Goal: Find specific page/section: Find specific page/section

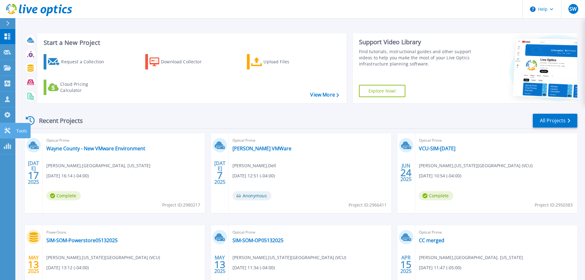
click at [14, 129] on link "Tools Tools" at bounding box center [7, 131] width 15 height 16
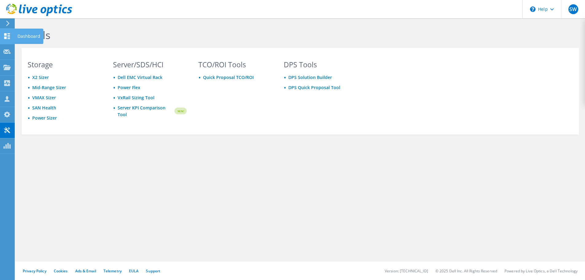
click at [9, 35] on use at bounding box center [7, 36] width 6 height 6
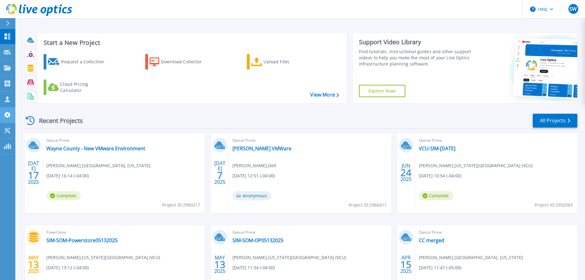
click at [7, 118] on icon at bounding box center [7, 115] width 6 height 6
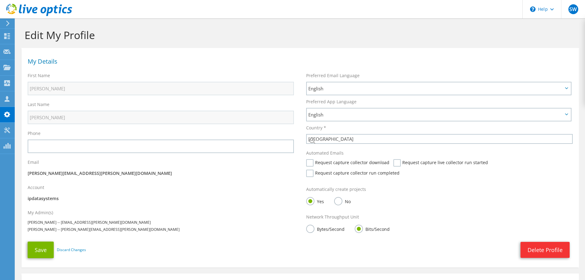
select select "224"
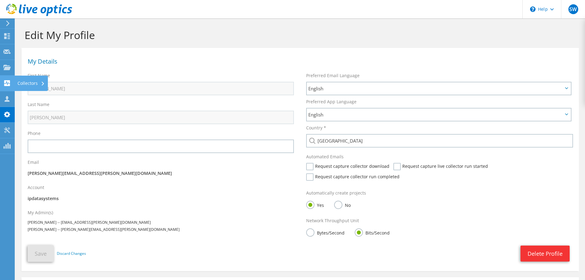
click at [7, 82] on use at bounding box center [7, 83] width 6 height 6
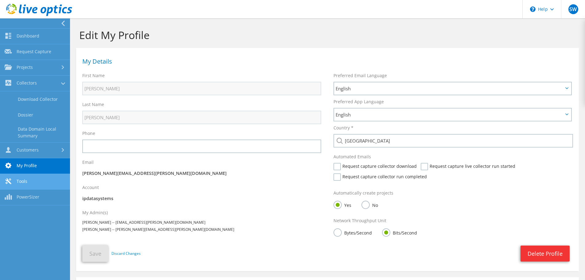
click at [33, 182] on link "Tools" at bounding box center [35, 182] width 70 height 16
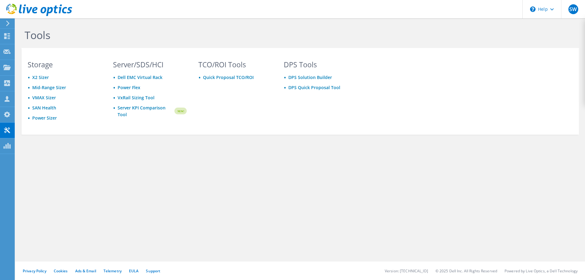
click at [7, 21] on use at bounding box center [7, 24] width 3 height 6
